Goal: Information Seeking & Learning: Learn about a topic

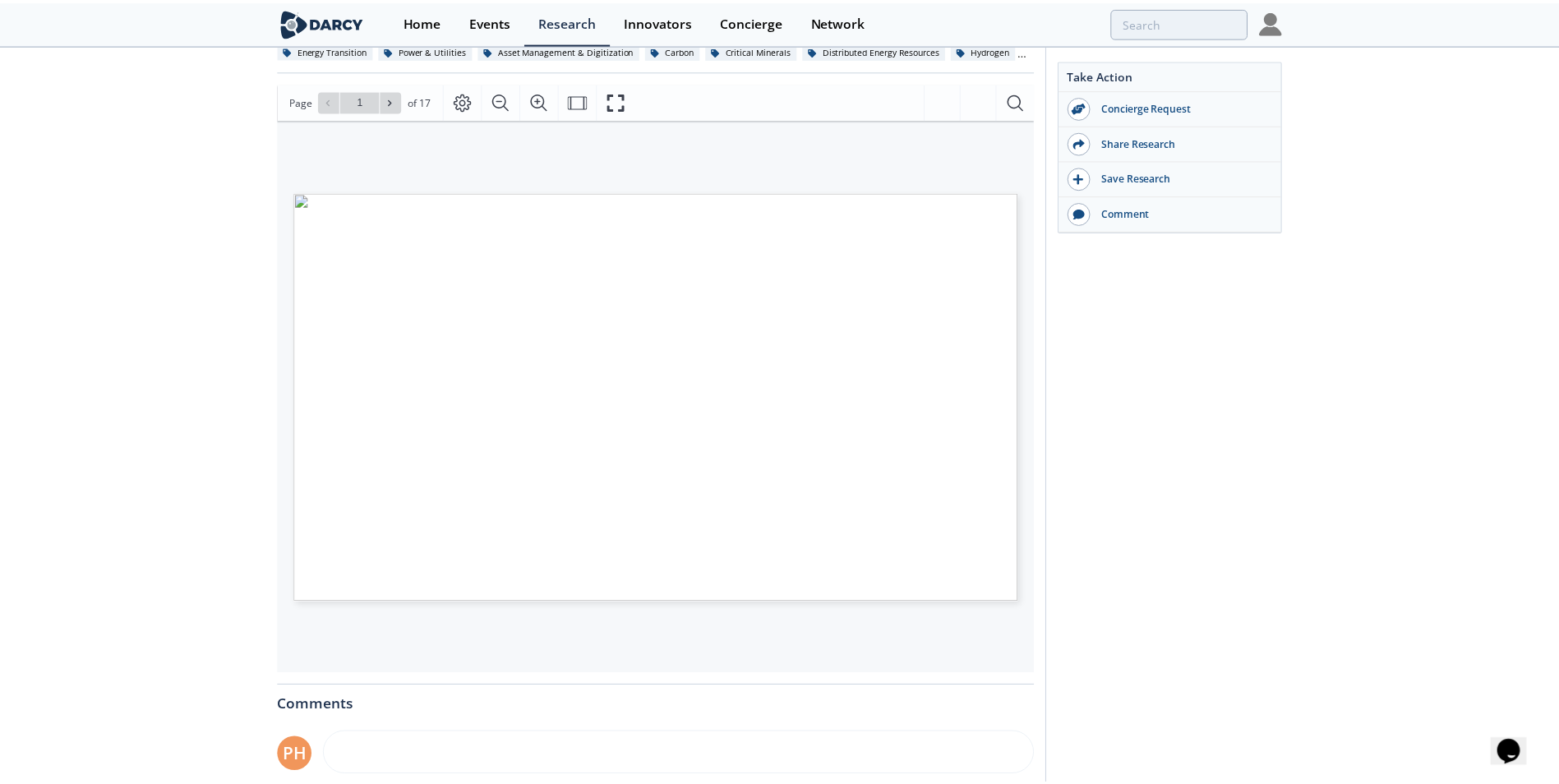
scroll to position [165, 0]
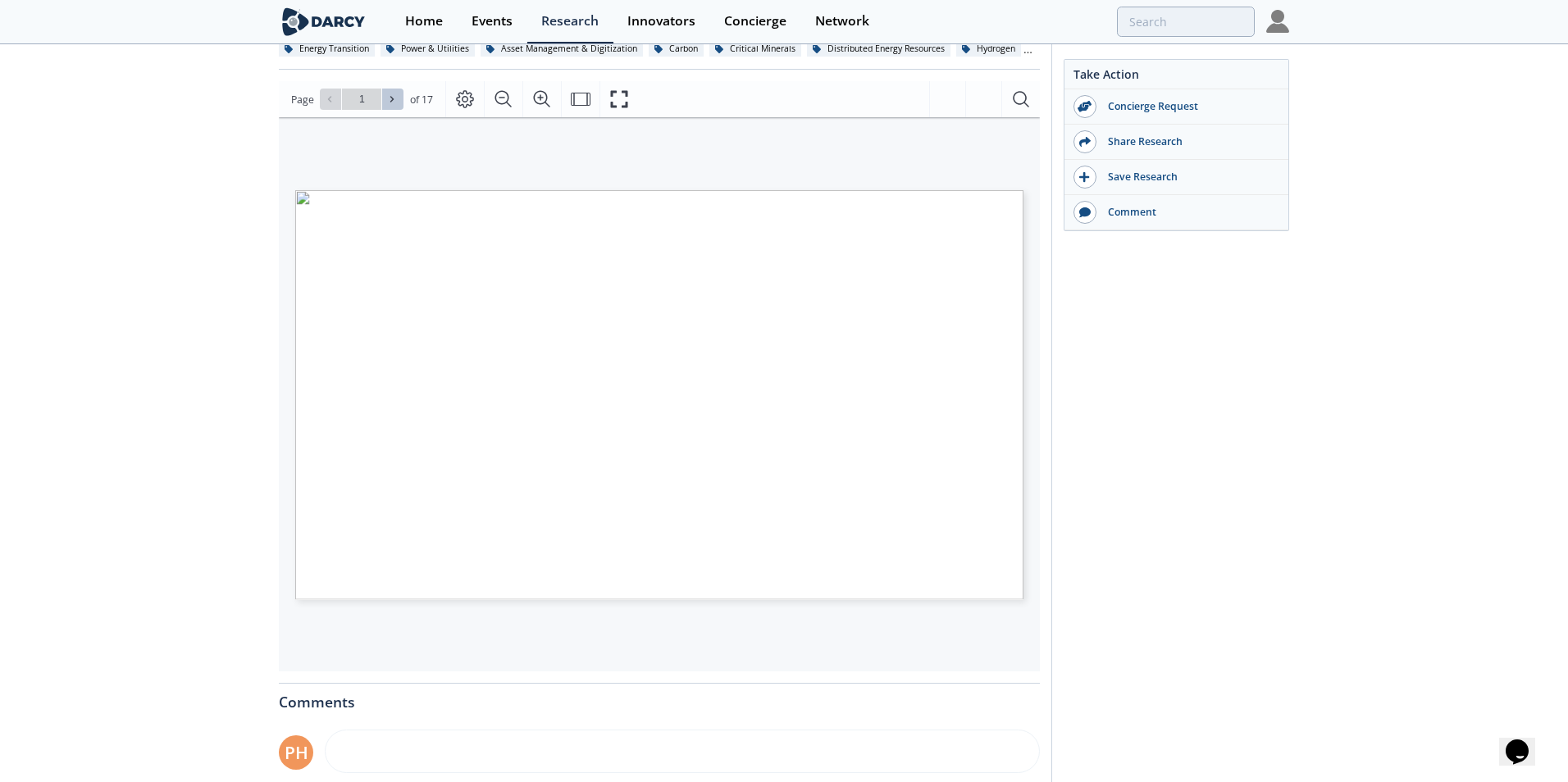
click at [388, 97] on icon at bounding box center [392, 99] width 10 height 10
type input "3"
click at [388, 97] on icon at bounding box center [392, 99] width 10 height 10
type input "4"
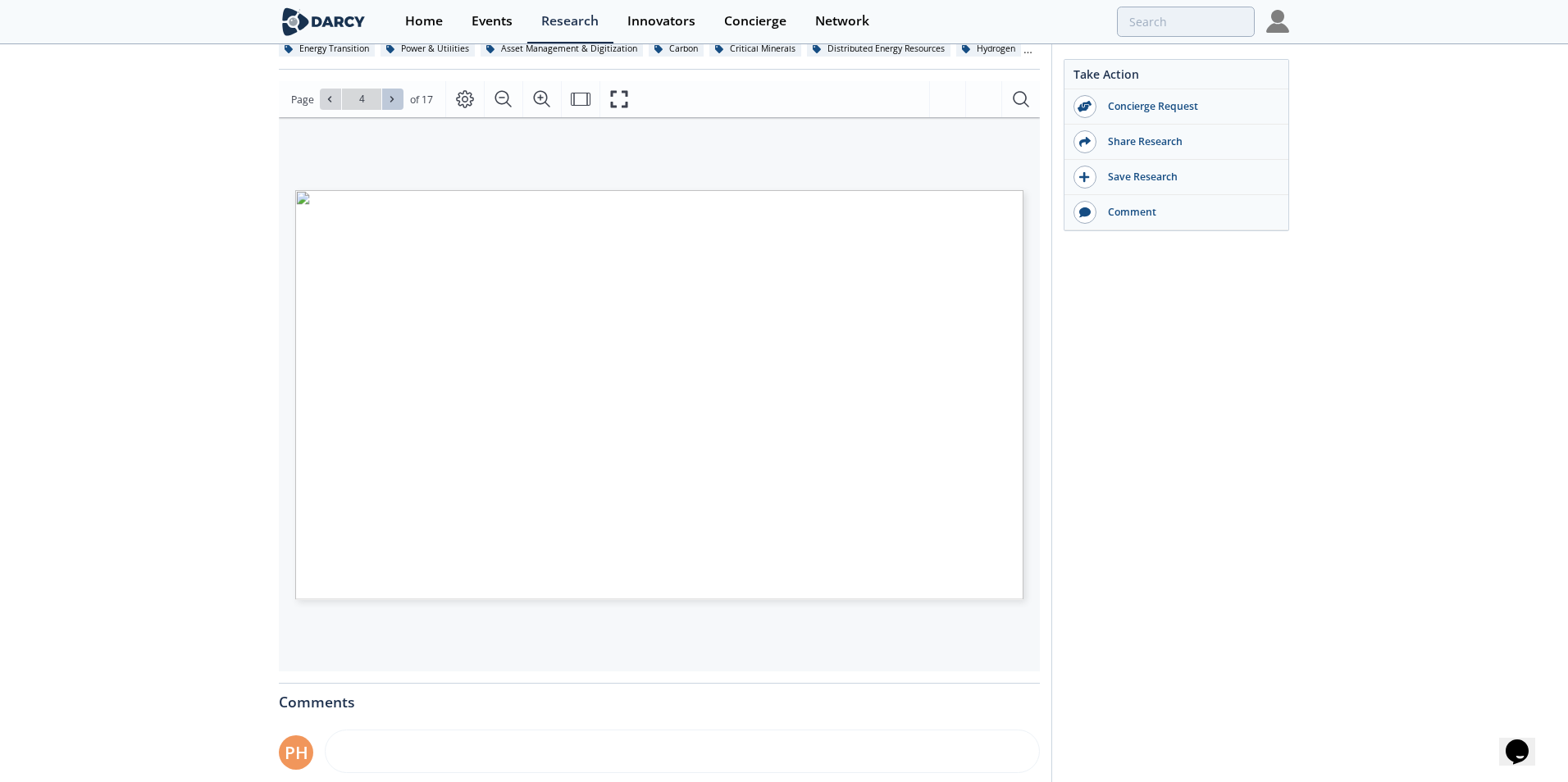
click at [388, 97] on icon at bounding box center [392, 99] width 10 height 10
type input "5"
click at [397, 101] on button at bounding box center [393, 99] width 21 height 21
type input "6"
click at [377, 92] on input "6" at bounding box center [362, 99] width 40 height 21
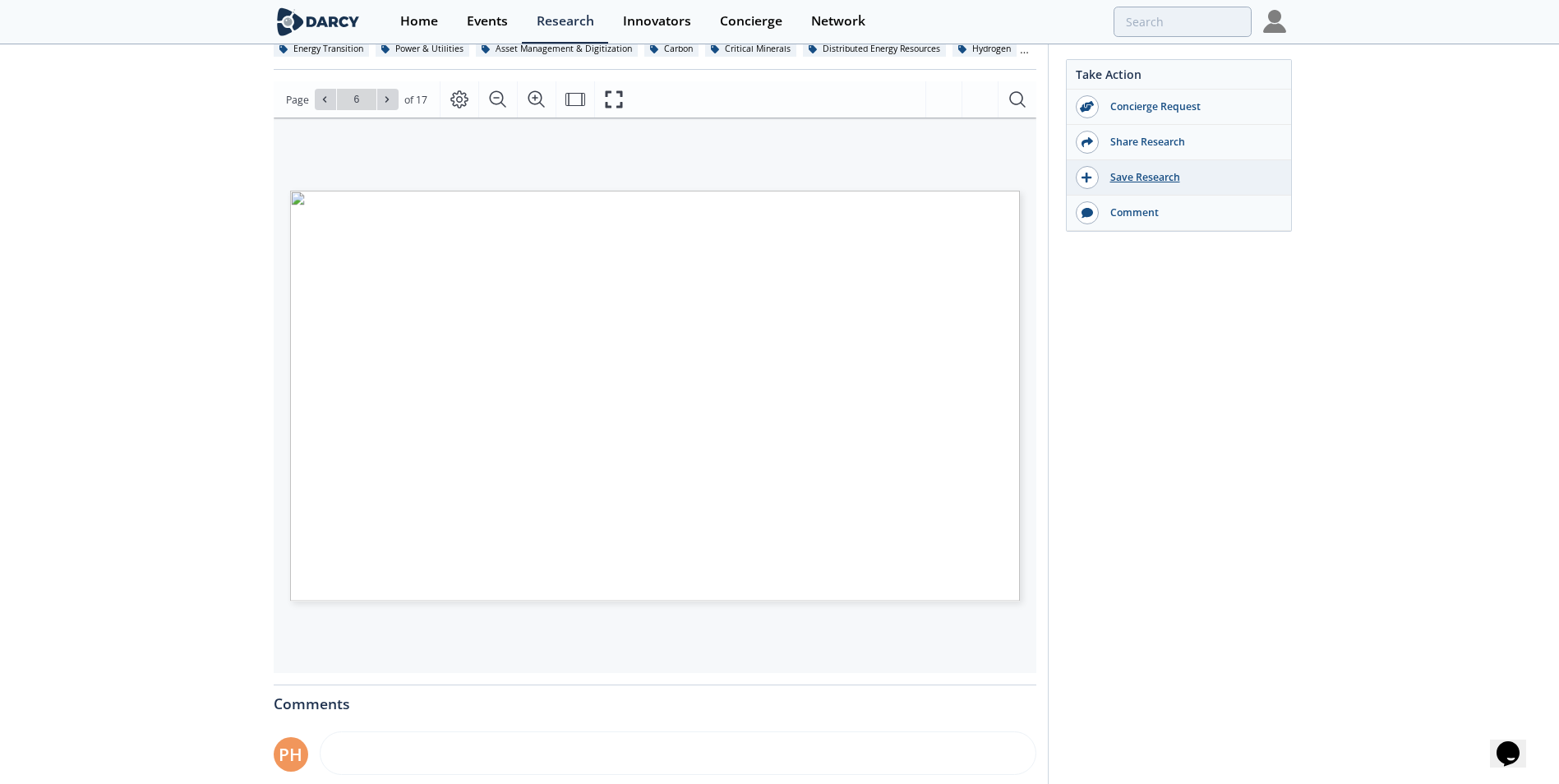
click at [1159, 169] on div "Save Research" at bounding box center [1178, 178] width 224 height 36
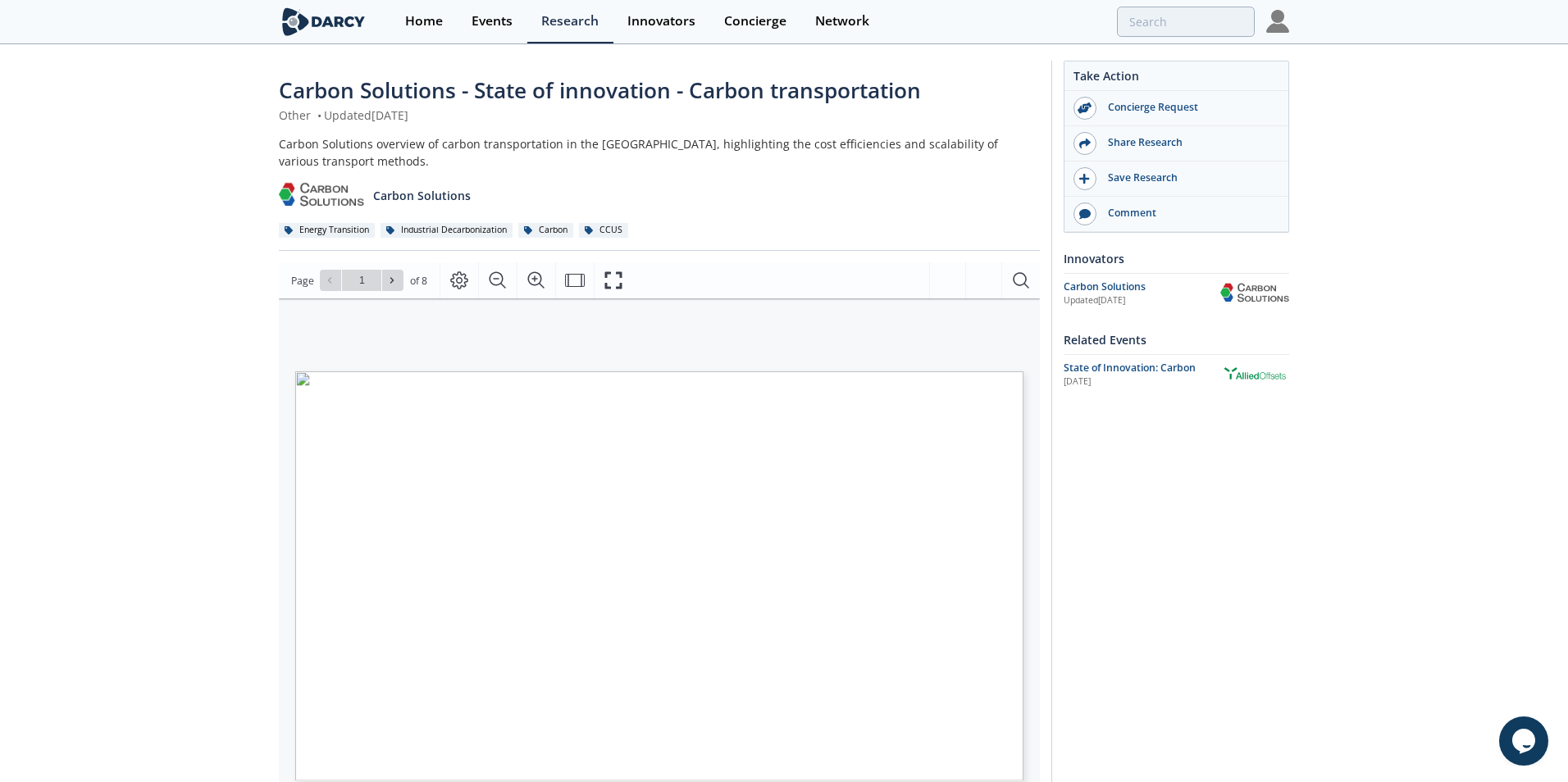
type input "2"
type input "3"
type input "1"
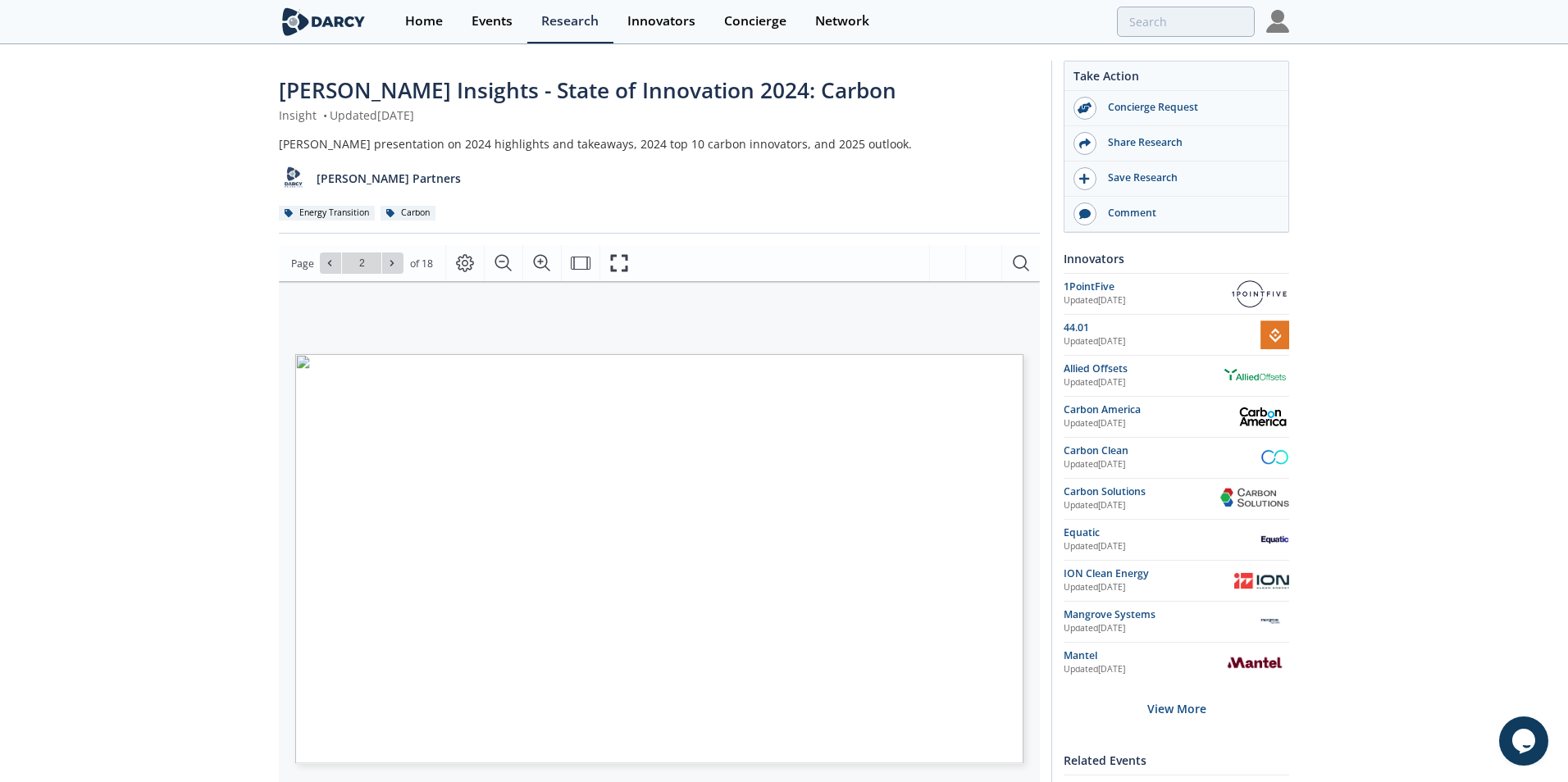
type input "3"
type input "4"
click at [161, 670] on div "Darcy Insights - State of Innovation 2024: Carbon Insight • Updated March 4, 20…" at bounding box center [777, 624] width 1556 height 1157
click at [171, 705] on div "Darcy Insights - State of Innovation 2024: Carbon Insight • Updated March 4, 20…" at bounding box center [777, 624] width 1556 height 1157
click at [394, 266] on icon at bounding box center [392, 263] width 10 height 10
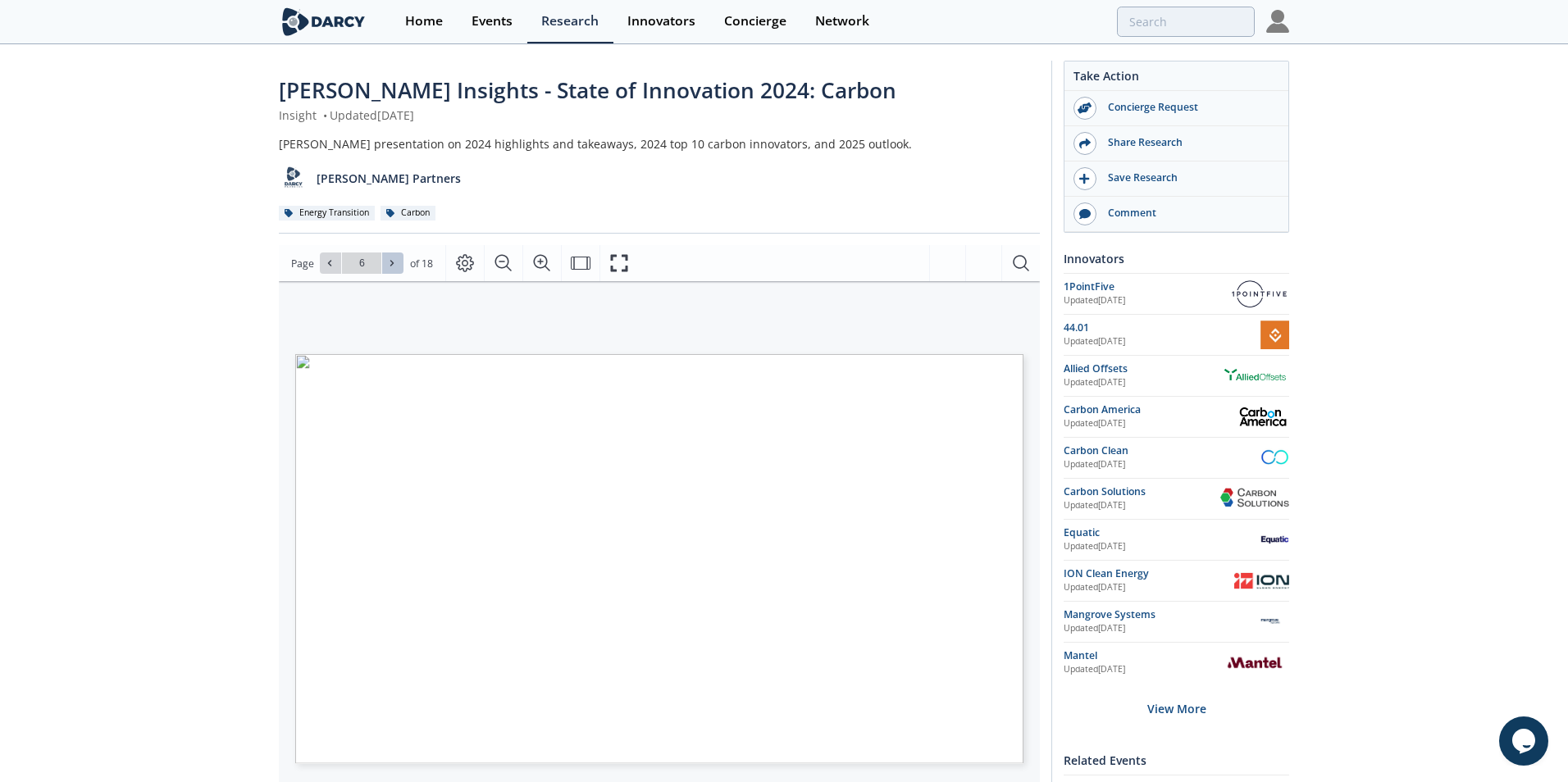
type input "7"
click at [394, 266] on icon at bounding box center [392, 263] width 10 height 10
type input "8"
click at [394, 266] on icon at bounding box center [392, 263] width 10 height 10
type input "9"
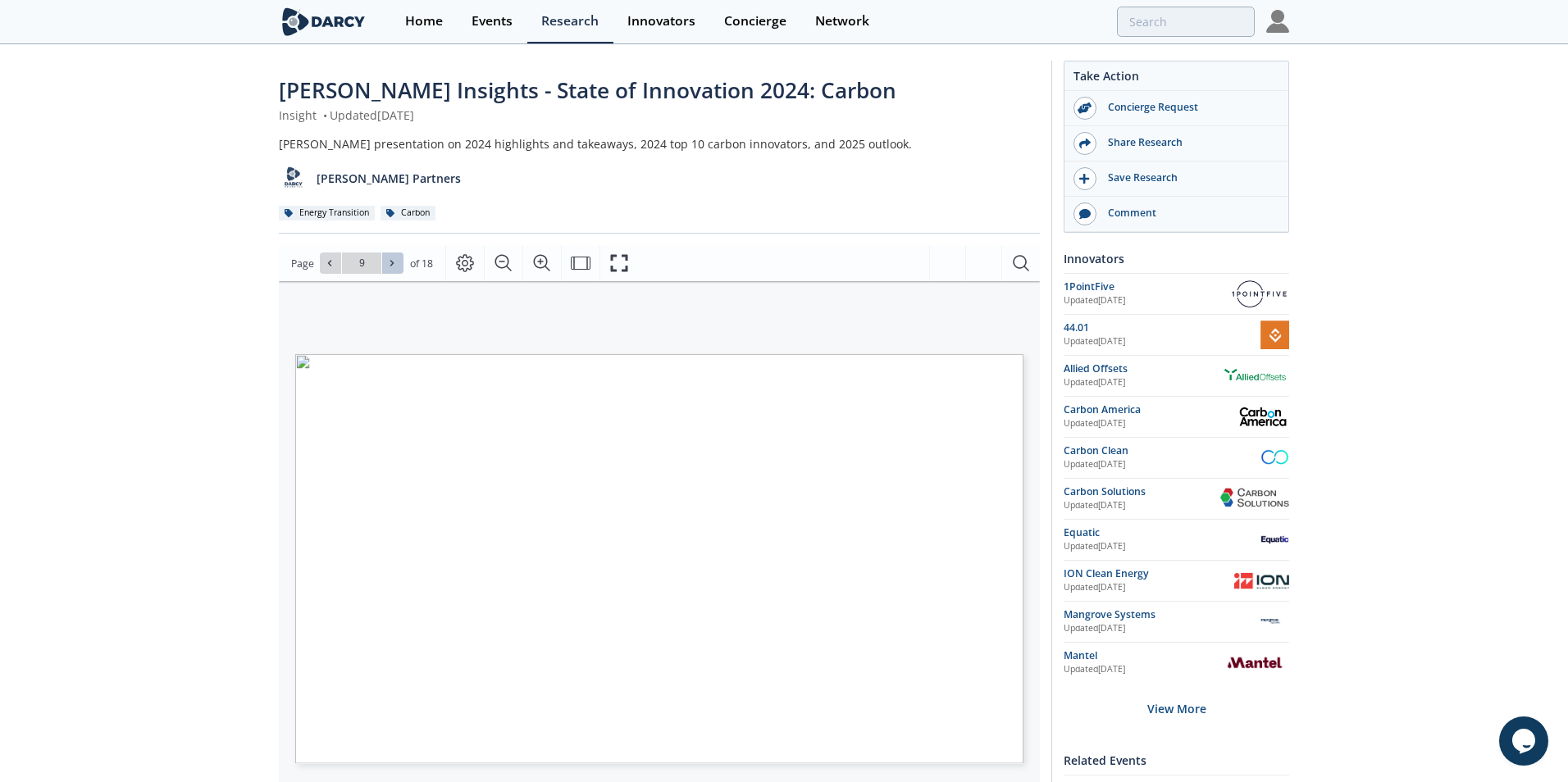
click at [394, 266] on icon at bounding box center [392, 263] width 10 height 10
type input "10"
click at [394, 266] on icon at bounding box center [392, 263] width 10 height 10
type input "11"
click at [394, 266] on icon at bounding box center [392, 263] width 10 height 10
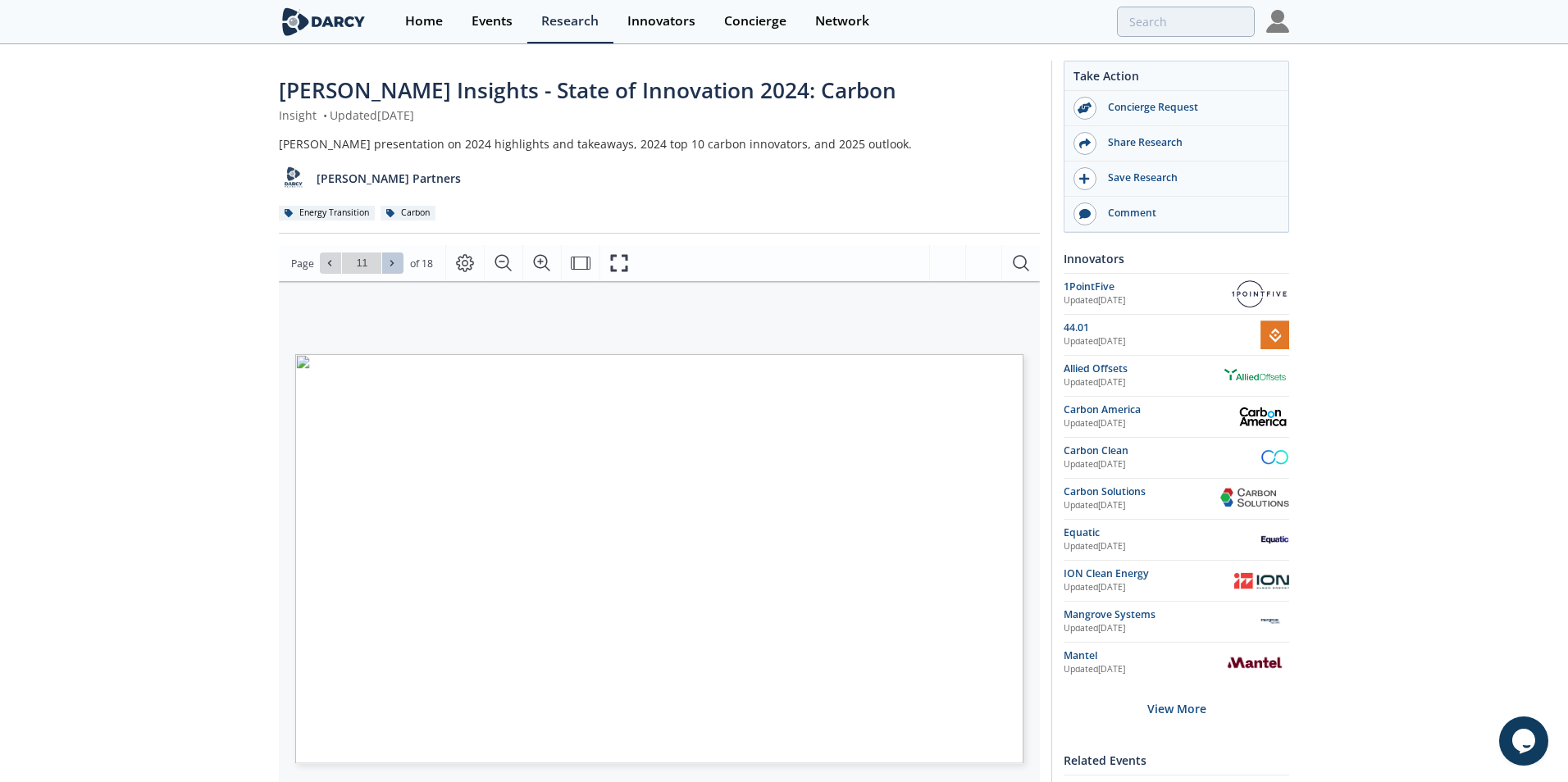
type input "12"
click at [394, 266] on icon at bounding box center [392, 263] width 10 height 10
type input "13"
click at [394, 266] on icon at bounding box center [392, 263] width 10 height 10
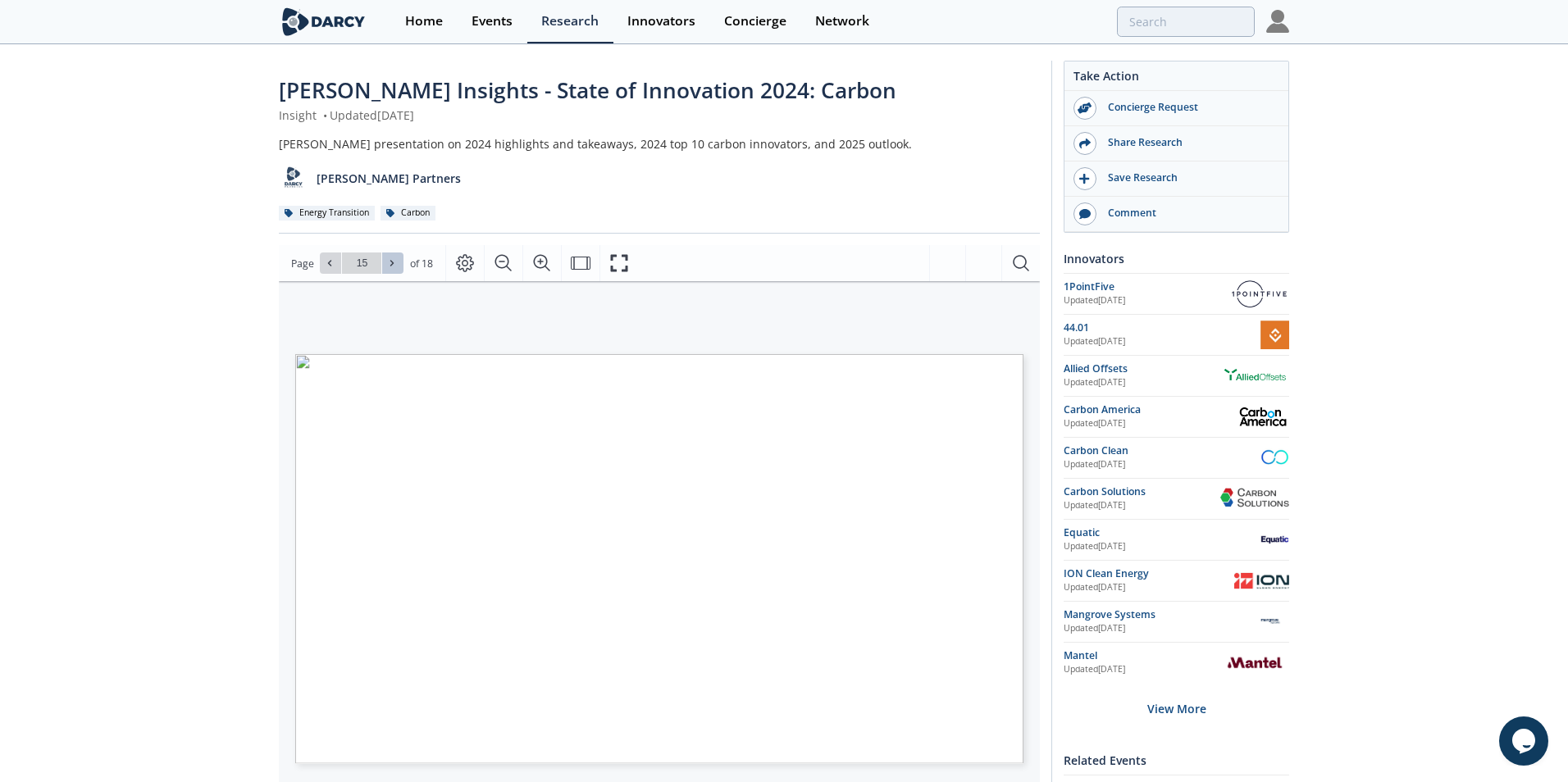
click at [394, 266] on icon at bounding box center [392, 263] width 10 height 10
type input "18"
click at [394, 266] on div "Go to Page 18" at bounding box center [361, 263] width 83 height 21
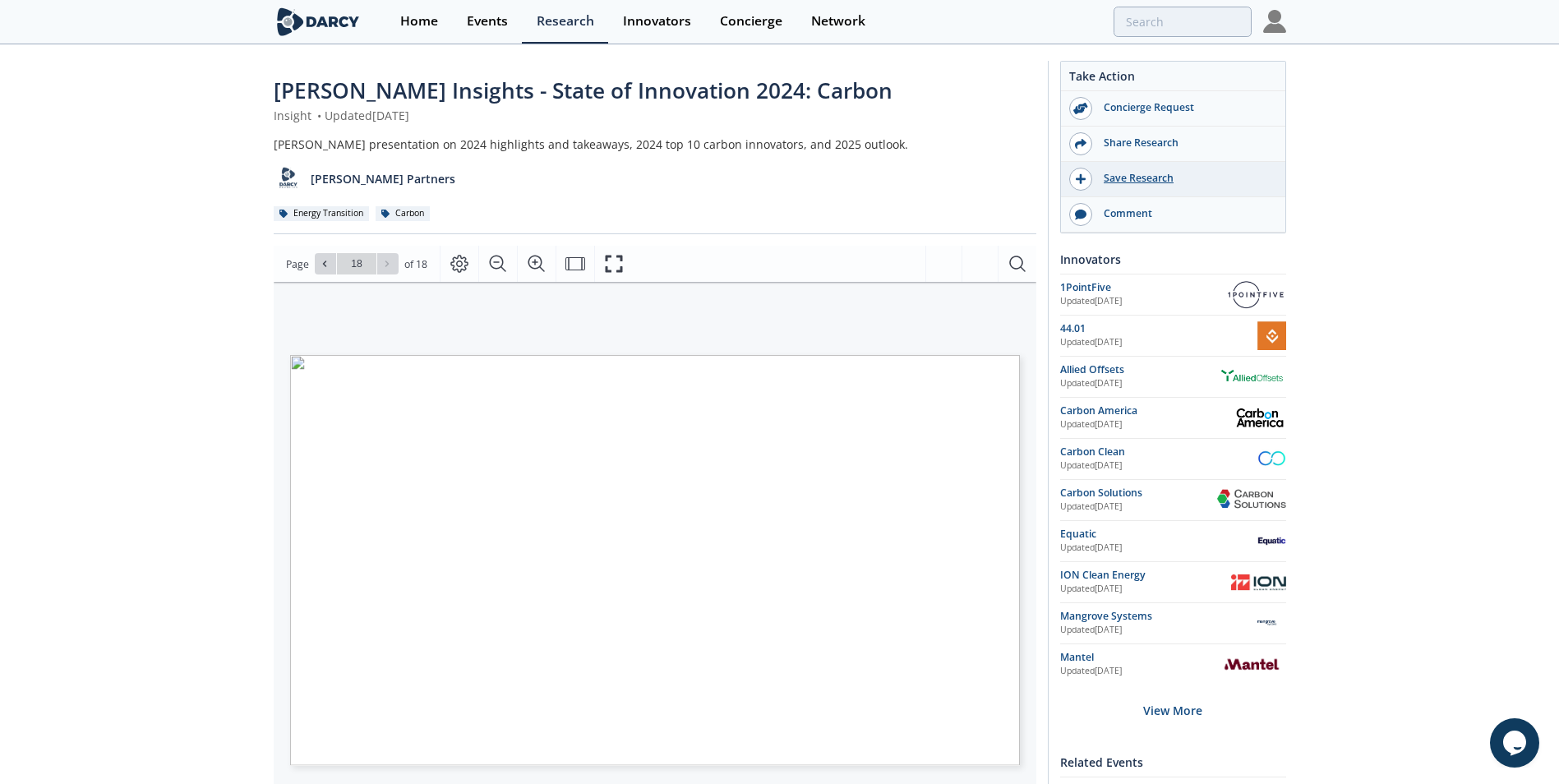
click at [1176, 176] on div "Save Research" at bounding box center [1184, 178] width 184 height 15
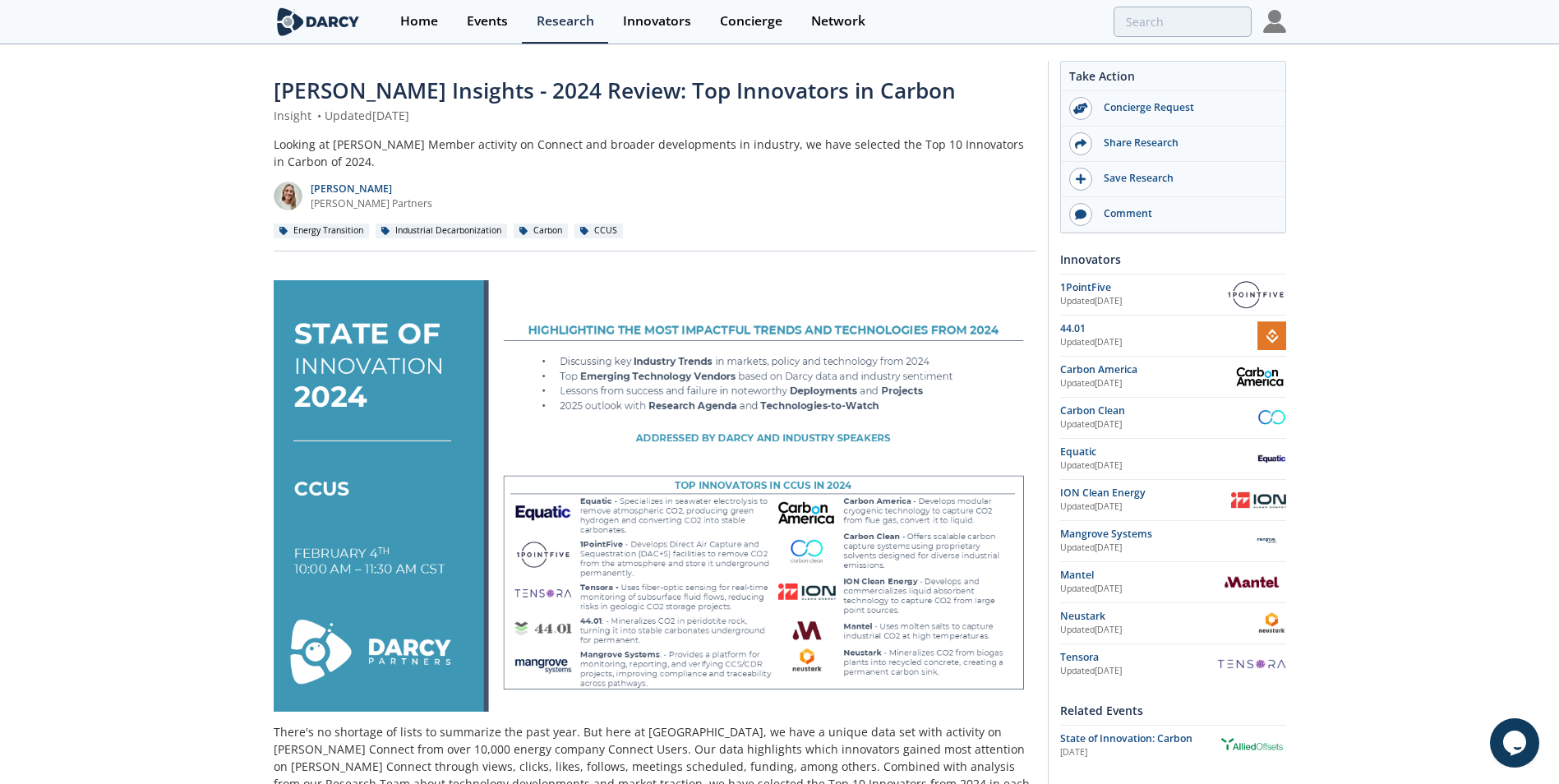
drag, startPoint x: 1128, startPoint y: 179, endPoint x: 1142, endPoint y: 160, distance: 23.6
click at [1128, 179] on div "Save Research" at bounding box center [1184, 178] width 184 height 15
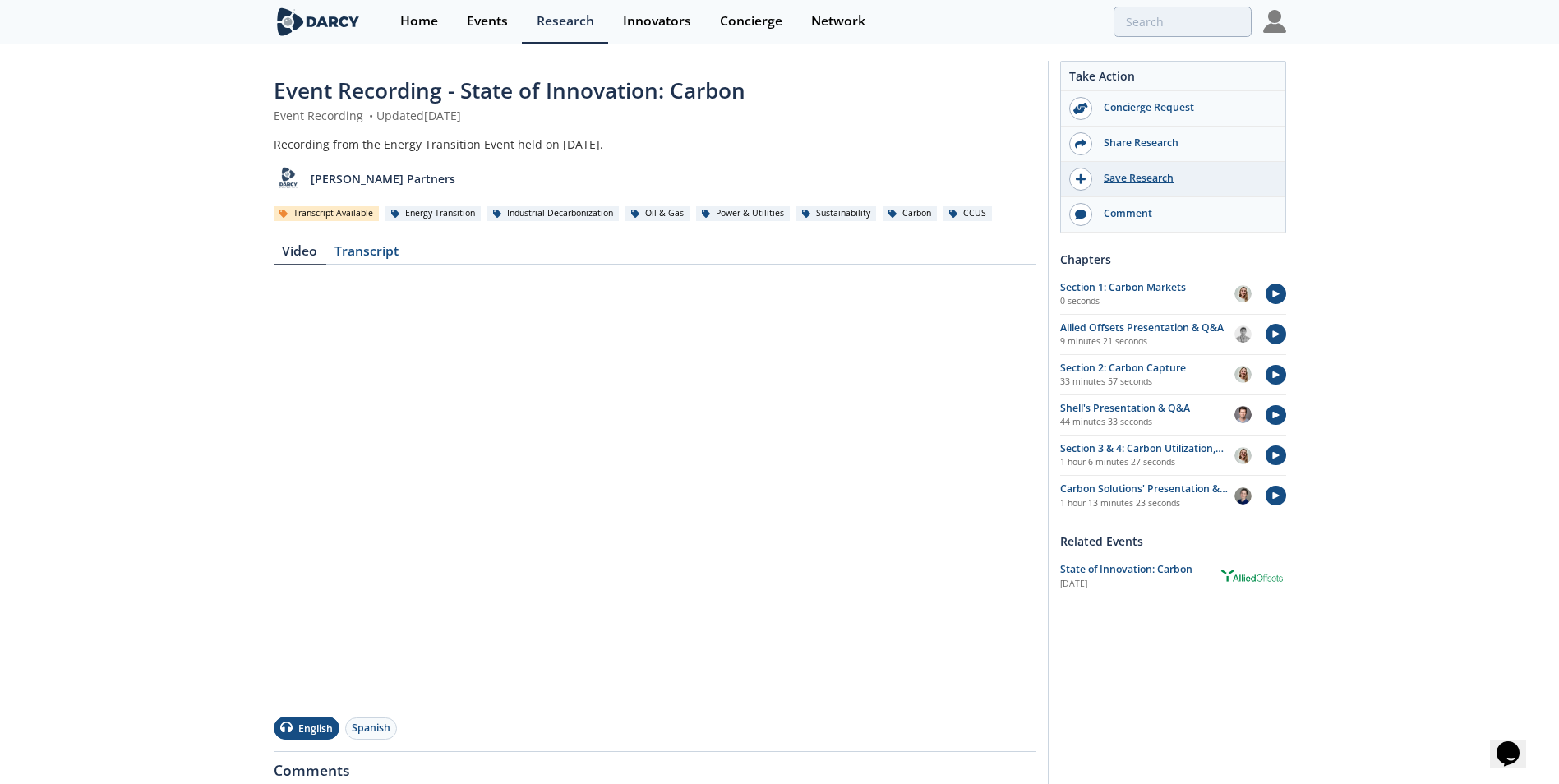
click at [1106, 183] on div "Save Research" at bounding box center [1184, 178] width 184 height 15
